Goal: Information Seeking & Learning: Learn about a topic

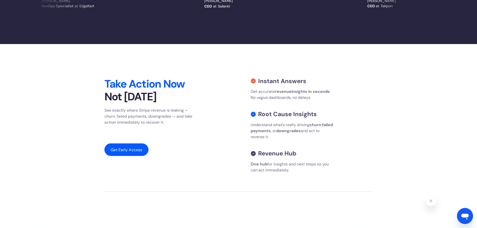
scroll to position [1148, 0]
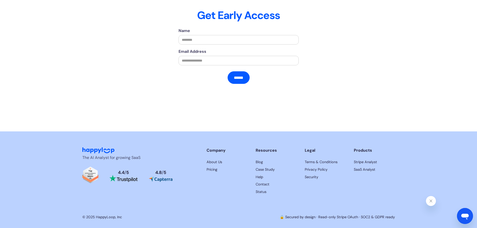
drag, startPoint x: 194, startPoint y: 84, endPoint x: 182, endPoint y: 192, distance: 108.7
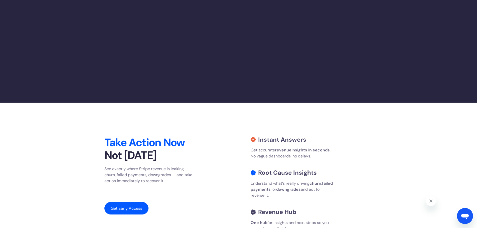
scroll to position [0, 0]
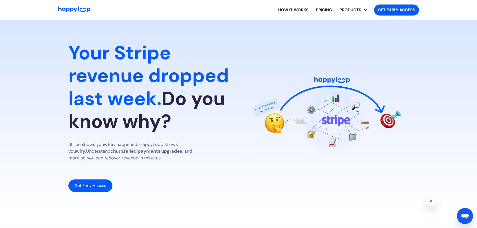
drag, startPoint x: 207, startPoint y: 137, endPoint x: 209, endPoint y: 87, distance: 49.3
click at [348, 9] on div "PRODUCTS" at bounding box center [350, 10] width 29 height 6
click at [351, 23] on section "Your Stripe revenue dropped last week. Do you know why? Stripe shows you what h…" at bounding box center [238, 116] width 477 height 193
click at [353, 24] on link "SaaS Analyst" at bounding box center [356, 25] width 34 height 12
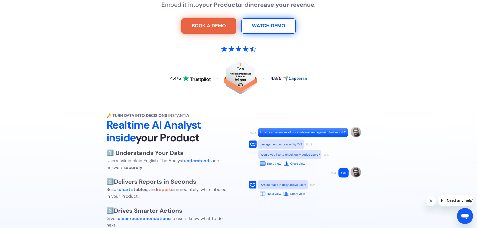
scroll to position [175, 0]
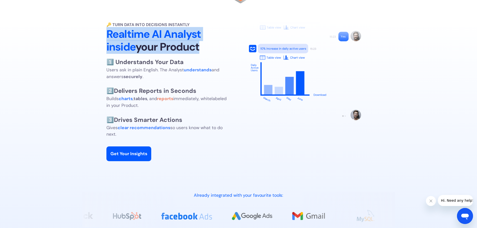
drag, startPoint x: 169, startPoint y: 49, endPoint x: 98, endPoint y: 36, distance: 72.8
click at [98, 36] on div "🔑 Turn Data into Decisions Instantly Realtime AI Analyst inside your Product 1️…" at bounding box center [239, 97] width 458 height 150
copy h2 "Realtime AI Analyst inside your Product"
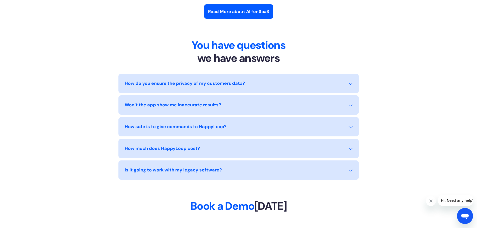
scroll to position [0, 0]
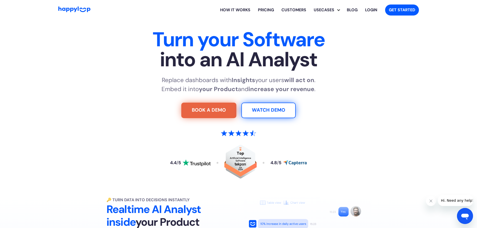
drag, startPoint x: 88, startPoint y: 45, endPoint x: 84, endPoint y: 11, distance: 33.5
click at [77, 6] on div "How it works Pricing Customers Usecases SaaS Integration Stripe Analyst Ad Spen…" at bounding box center [238, 10] width 360 height 16
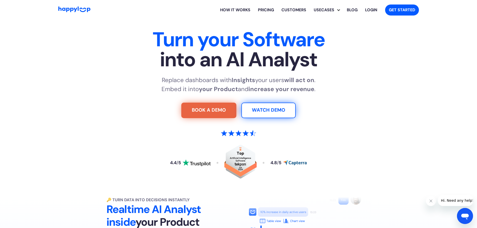
click at [77, 7] on img "Go to Home Page" at bounding box center [74, 10] width 32 height 6
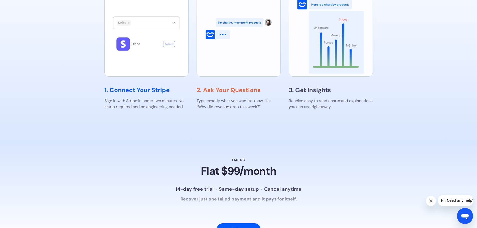
scroll to position [1091, 0]
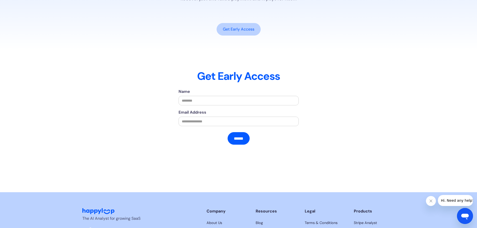
click at [223, 36] on link "Get Early Access" at bounding box center [239, 29] width 44 height 13
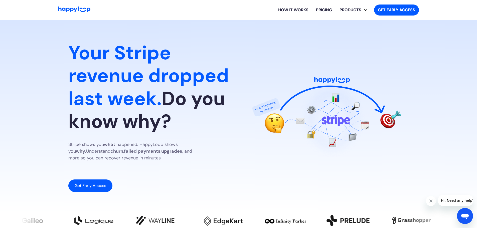
drag, startPoint x: 182, startPoint y: 176, endPoint x: 180, endPoint y: 106, distance: 69.4
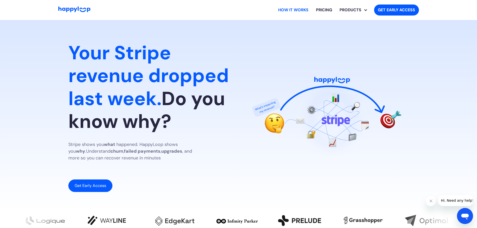
drag, startPoint x: 146, startPoint y: 130, endPoint x: 146, endPoint y: 24, distance: 106.1
